Goal: Task Accomplishment & Management: Use online tool/utility

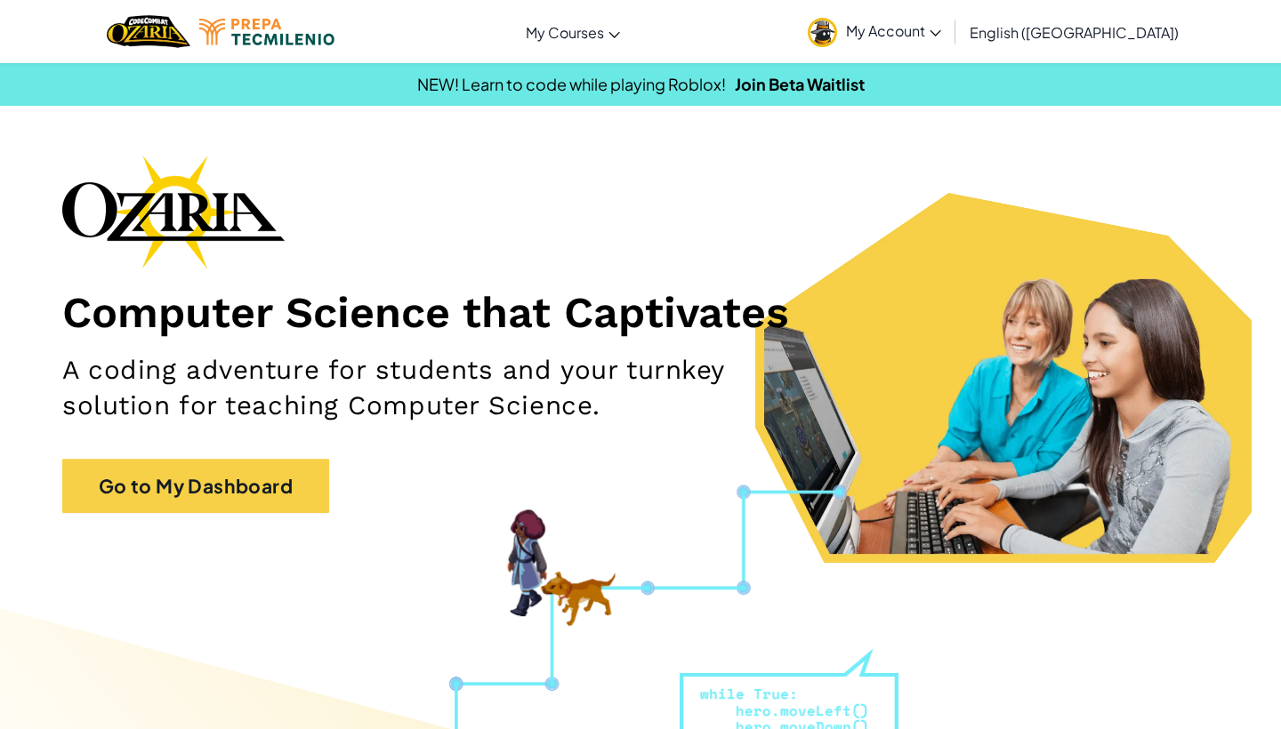
click at [816, 26] on span "My Account" at bounding box center [893, 30] width 95 height 19
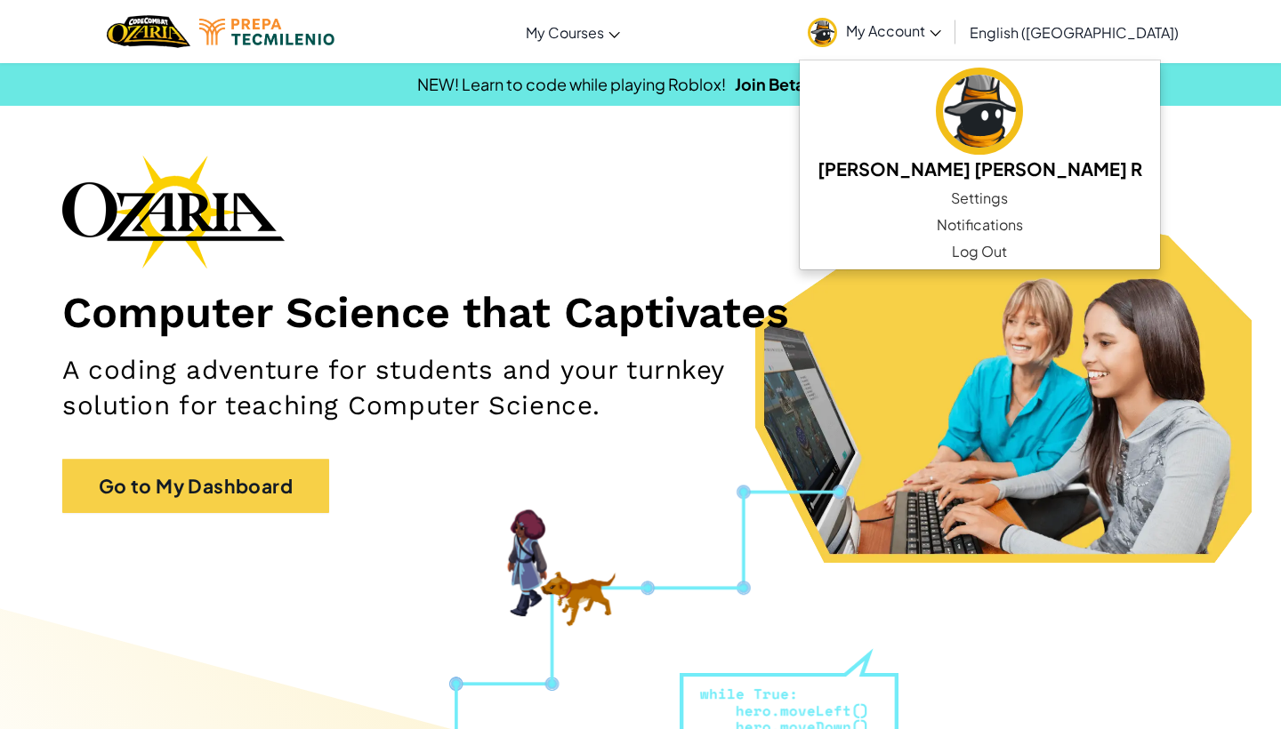
click at [816, 434] on div "Computer Science that Captivates A coding adventure for students and your turnk…" at bounding box center [640, 343] width 1156 height 376
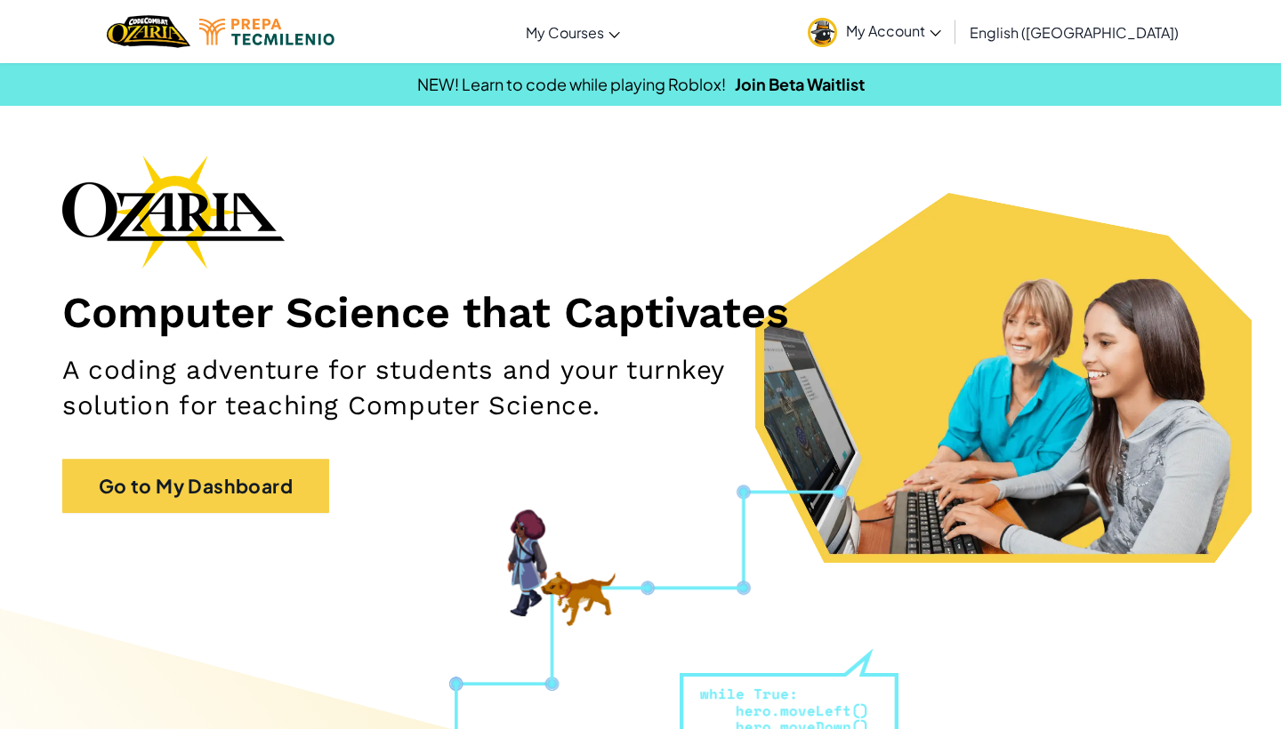
click at [237, 457] on div "Computer Science that Captivates A coding adventure for students and your turnk…" at bounding box center [640, 343] width 1156 height 376
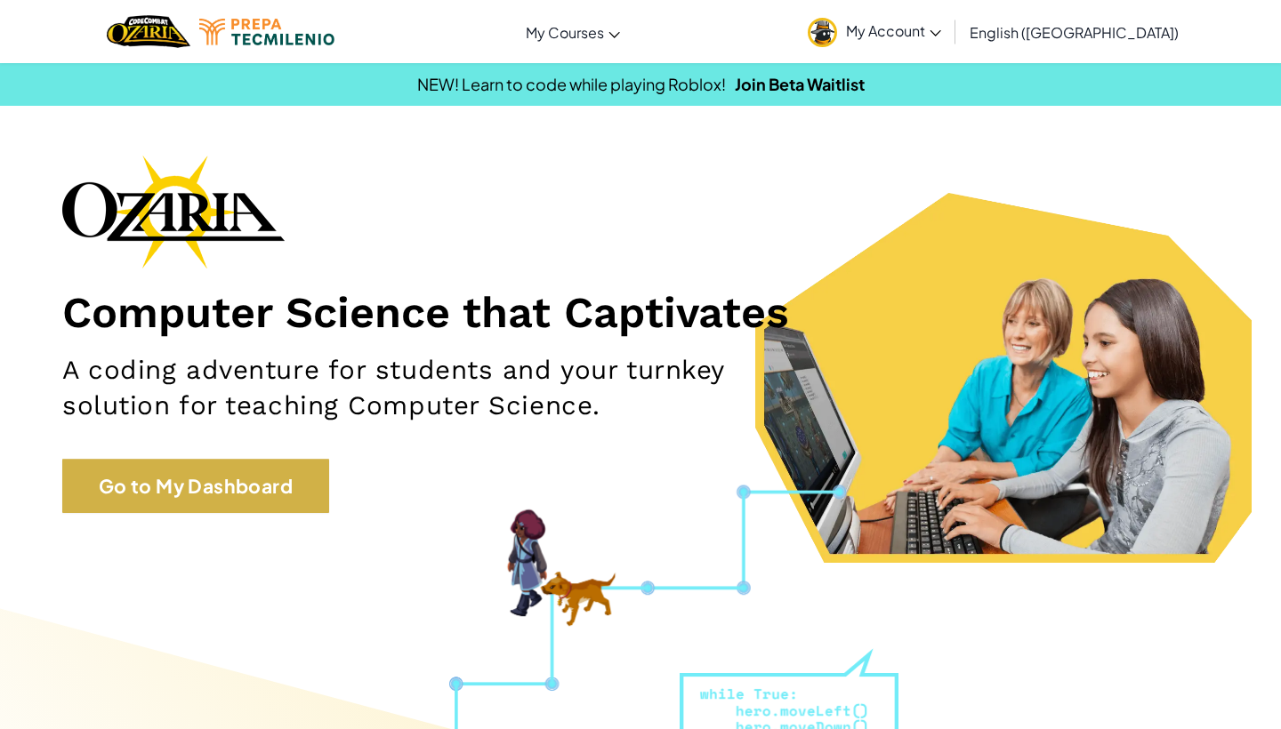
click at [241, 480] on link "Go to My Dashboard" at bounding box center [195, 486] width 267 height 55
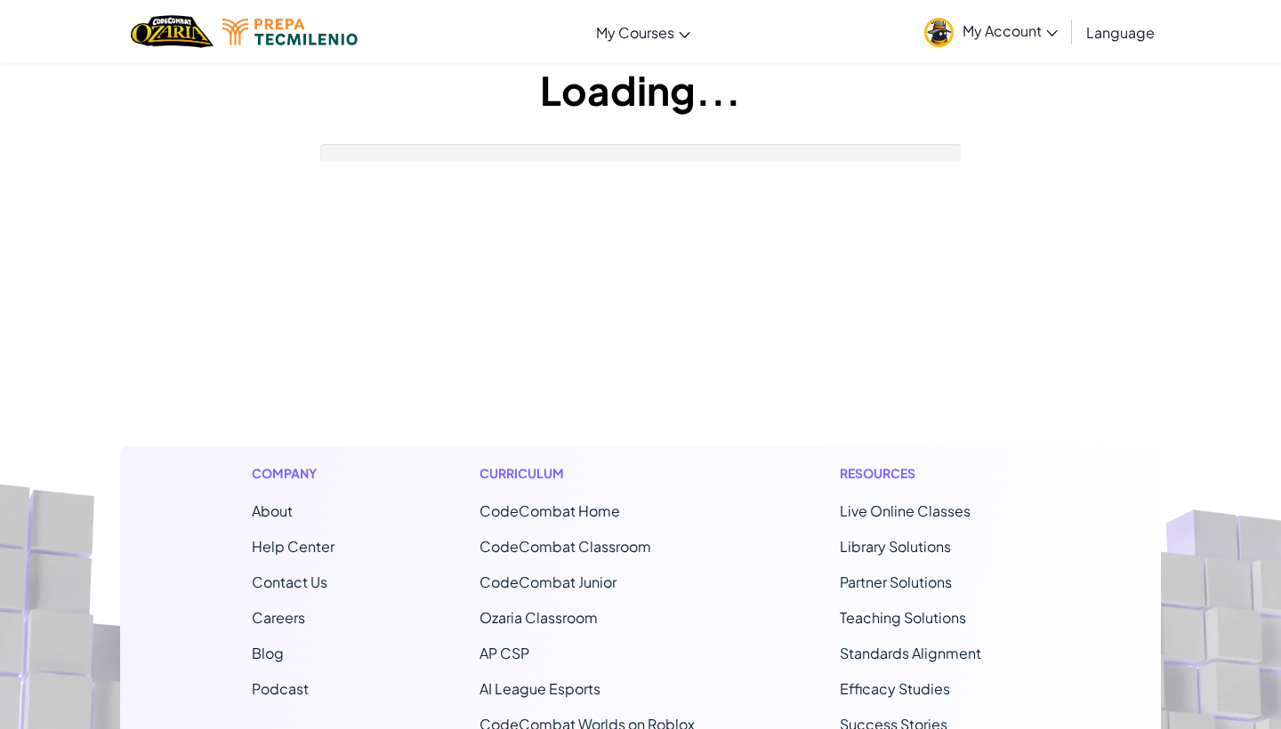
click at [241, 480] on div "Company About Help Center Contact Us Careers Blog Podcast" at bounding box center [292, 686] width 109 height 481
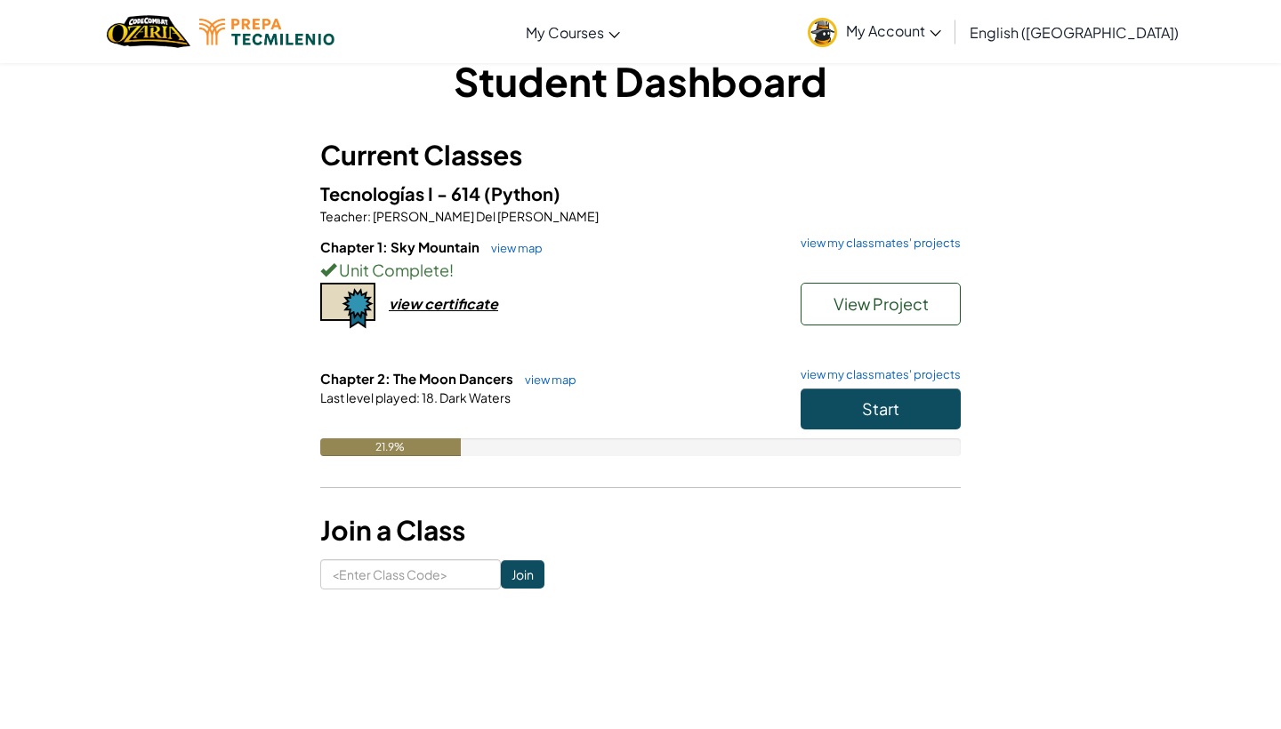
scroll to position [35, 0]
click at [816, 426] on button "Start" at bounding box center [880, 410] width 160 height 41
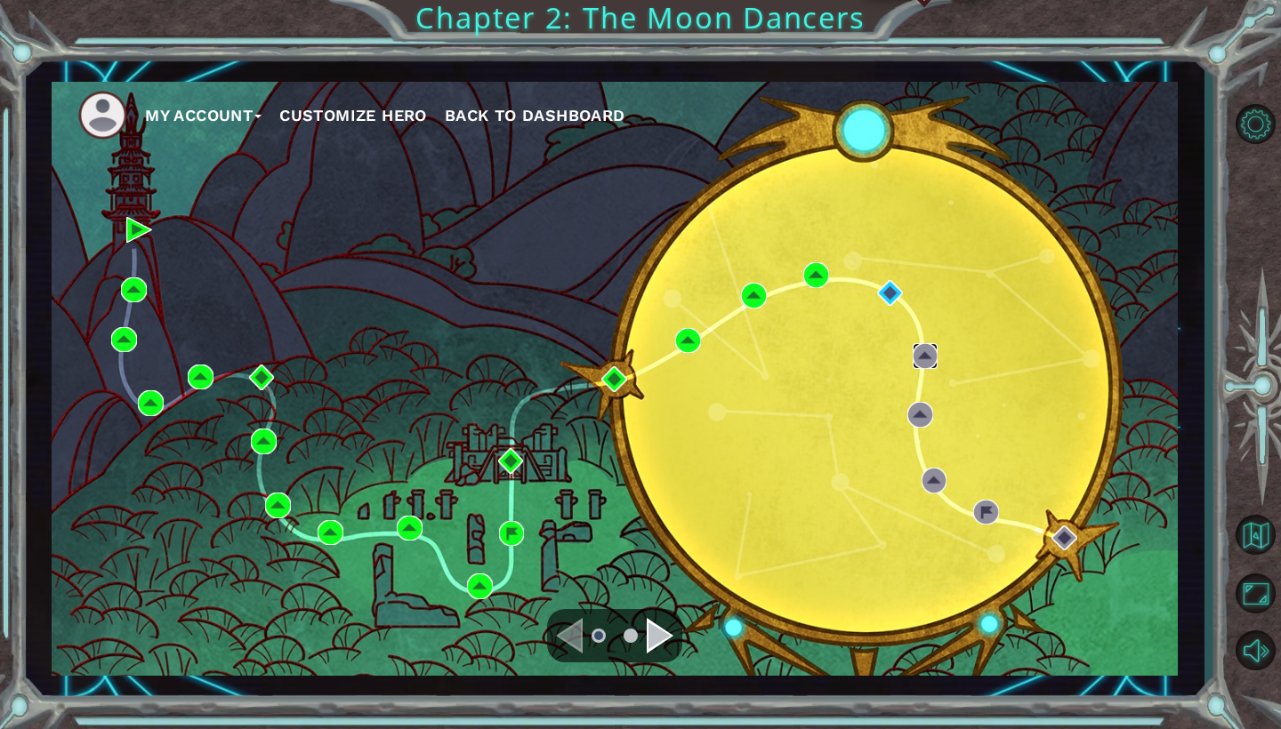
click at [816, 363] on img at bounding box center [925, 356] width 26 height 26
click at [816, 360] on img at bounding box center [925, 356] width 26 height 26
click at [816, 288] on img at bounding box center [890, 293] width 26 height 26
